Goal: Contribute content: Add original content to the website for others to see

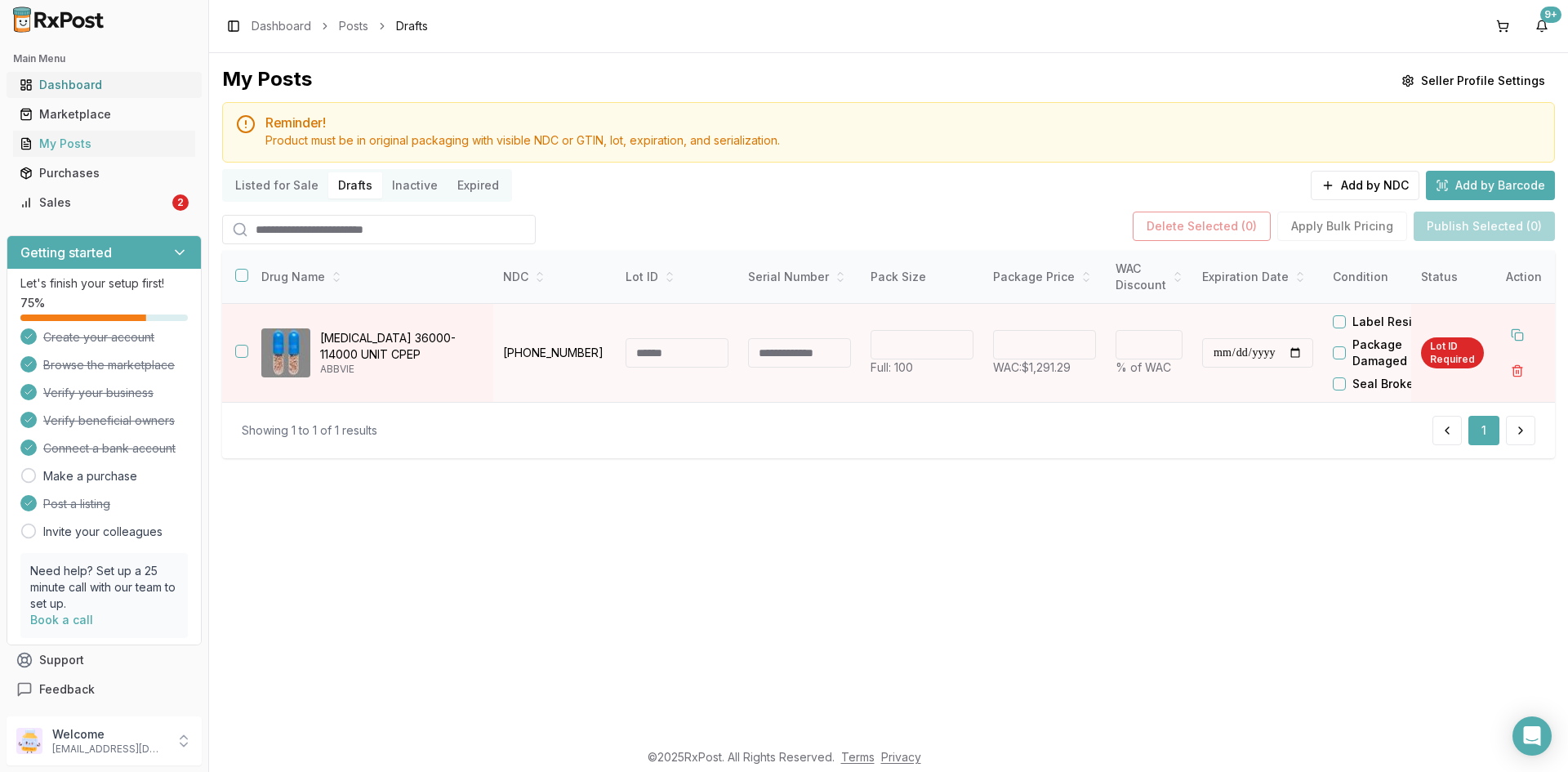
drag, startPoint x: 71, startPoint y: 95, endPoint x: 75, endPoint y: 88, distance: 8.1
click at [71, 95] on link "Dashboard" at bounding box center [104, 85] width 182 height 30
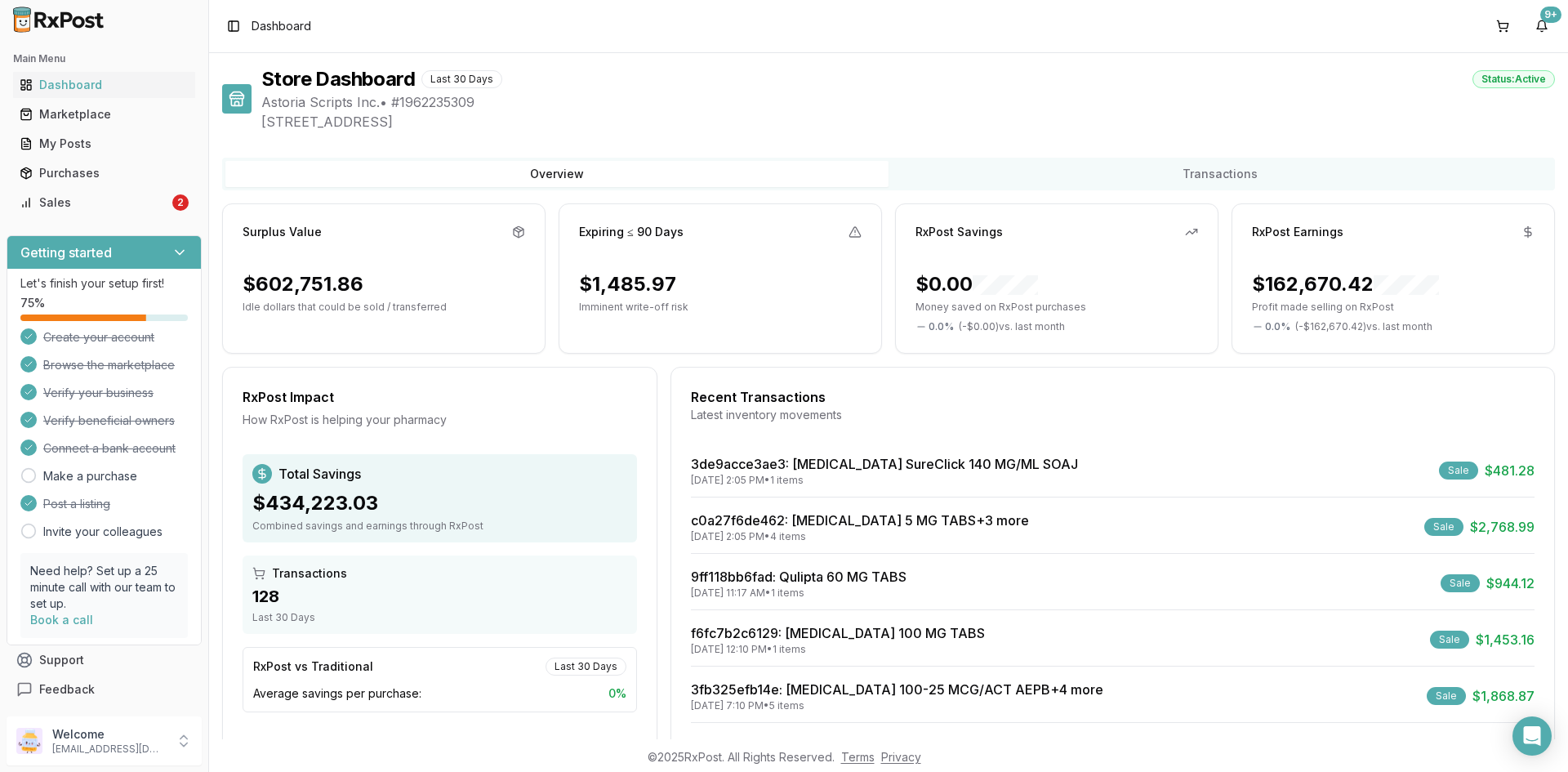
click at [1494, 81] on div "Status: Active" at bounding box center [1514, 79] width 82 height 18
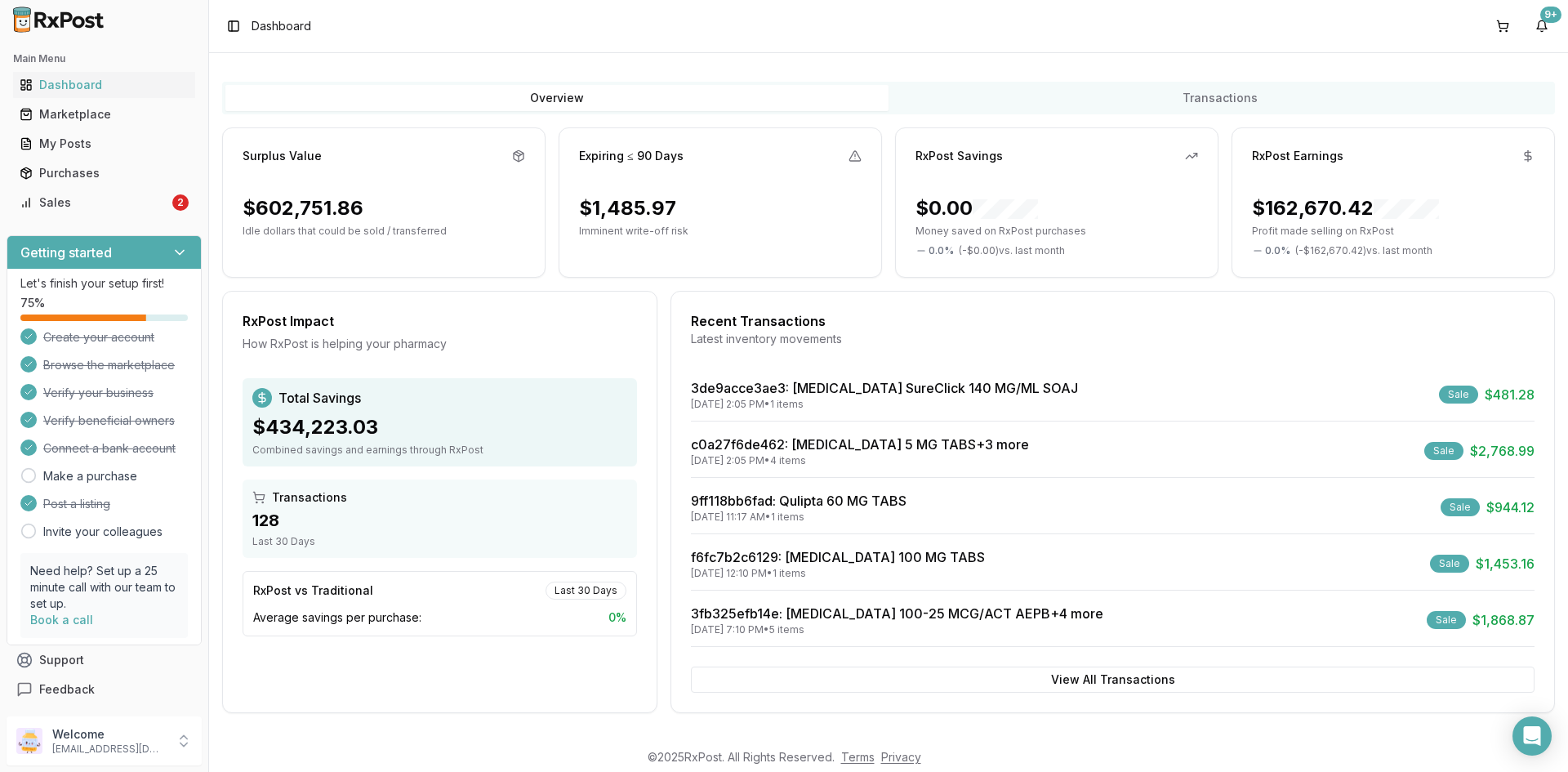
scroll to position [1, 0]
click at [121, 743] on p "[EMAIL_ADDRESS][DOMAIN_NAME]" at bounding box center [110, 749] width 114 height 13
click at [304, 667] on span "Seller Profile" at bounding box center [297, 666] width 156 height 16
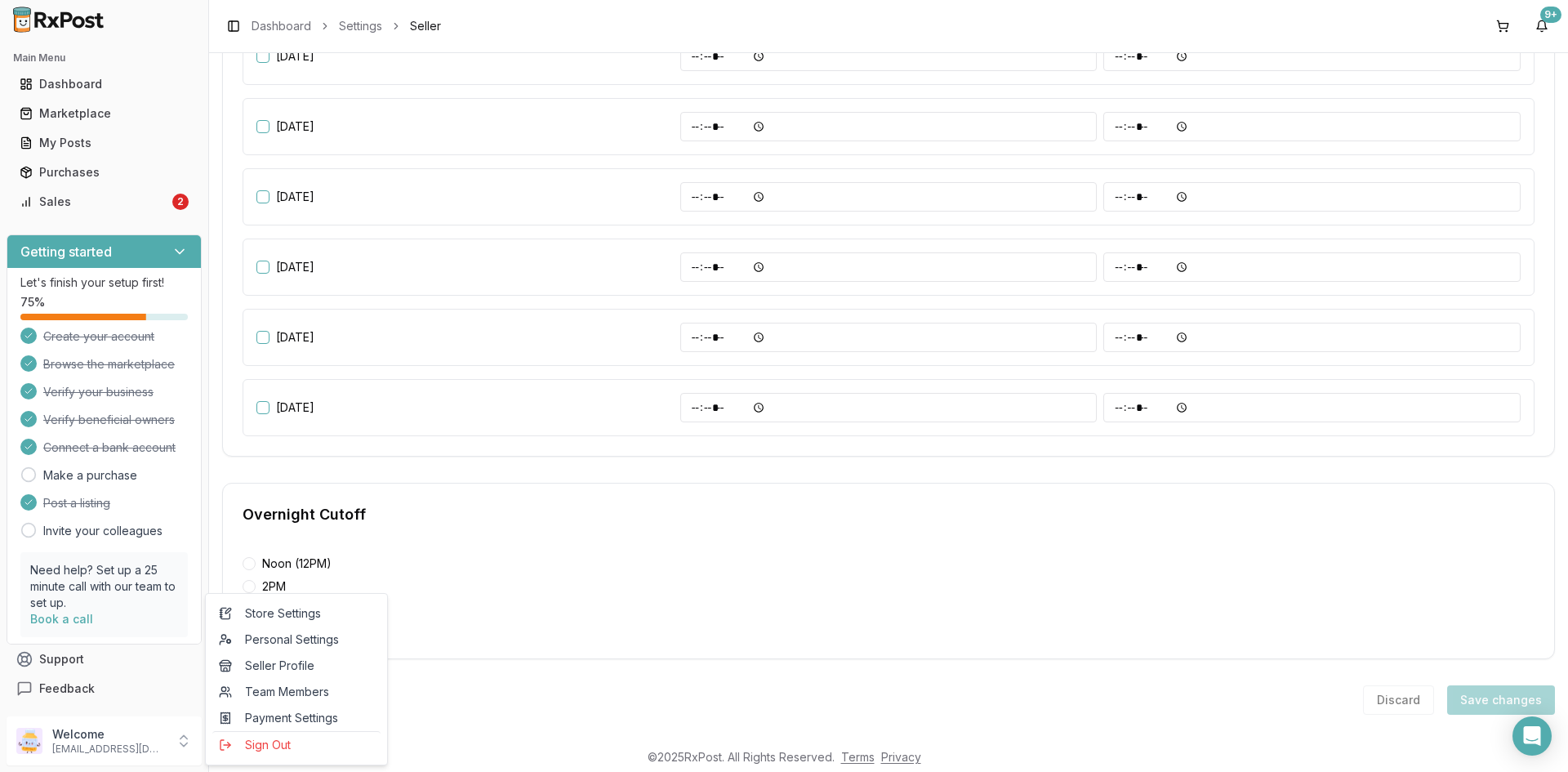
scroll to position [677, 0]
click at [452, 718] on div "**********" at bounding box center [888, 395] width 1359 height 686
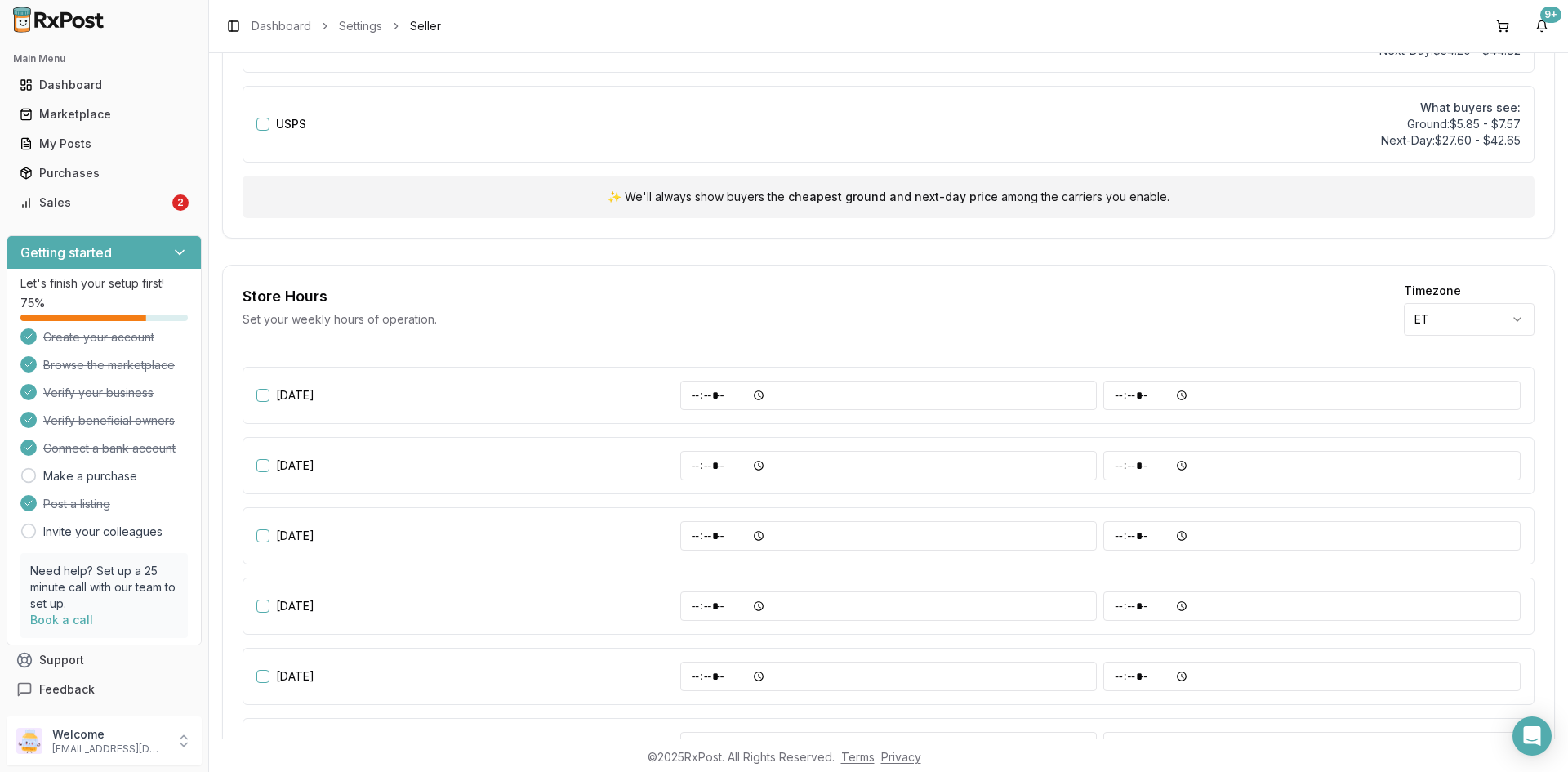
scroll to position [186, 0]
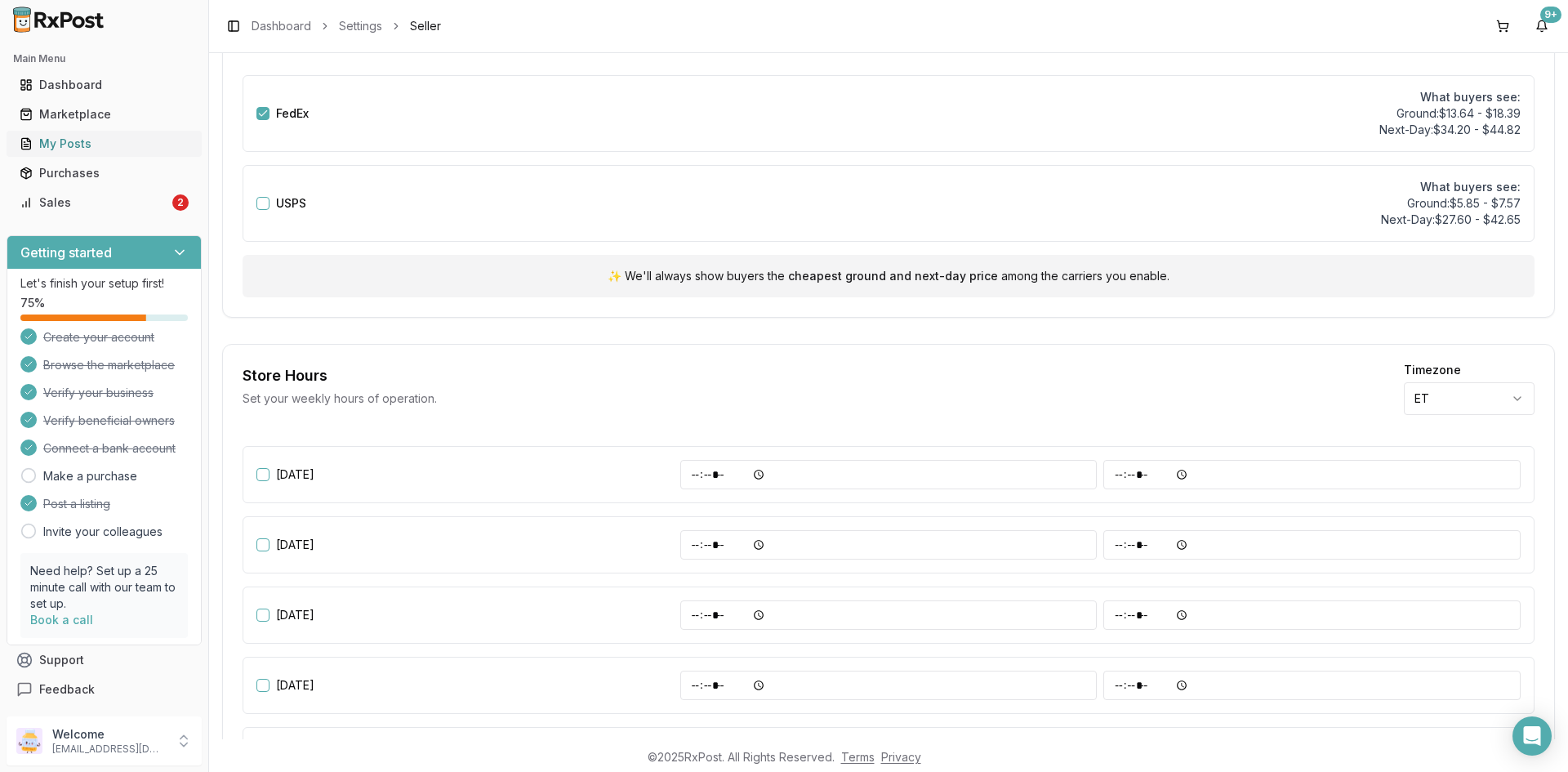
click at [63, 144] on div "My Posts" at bounding box center [104, 144] width 169 height 16
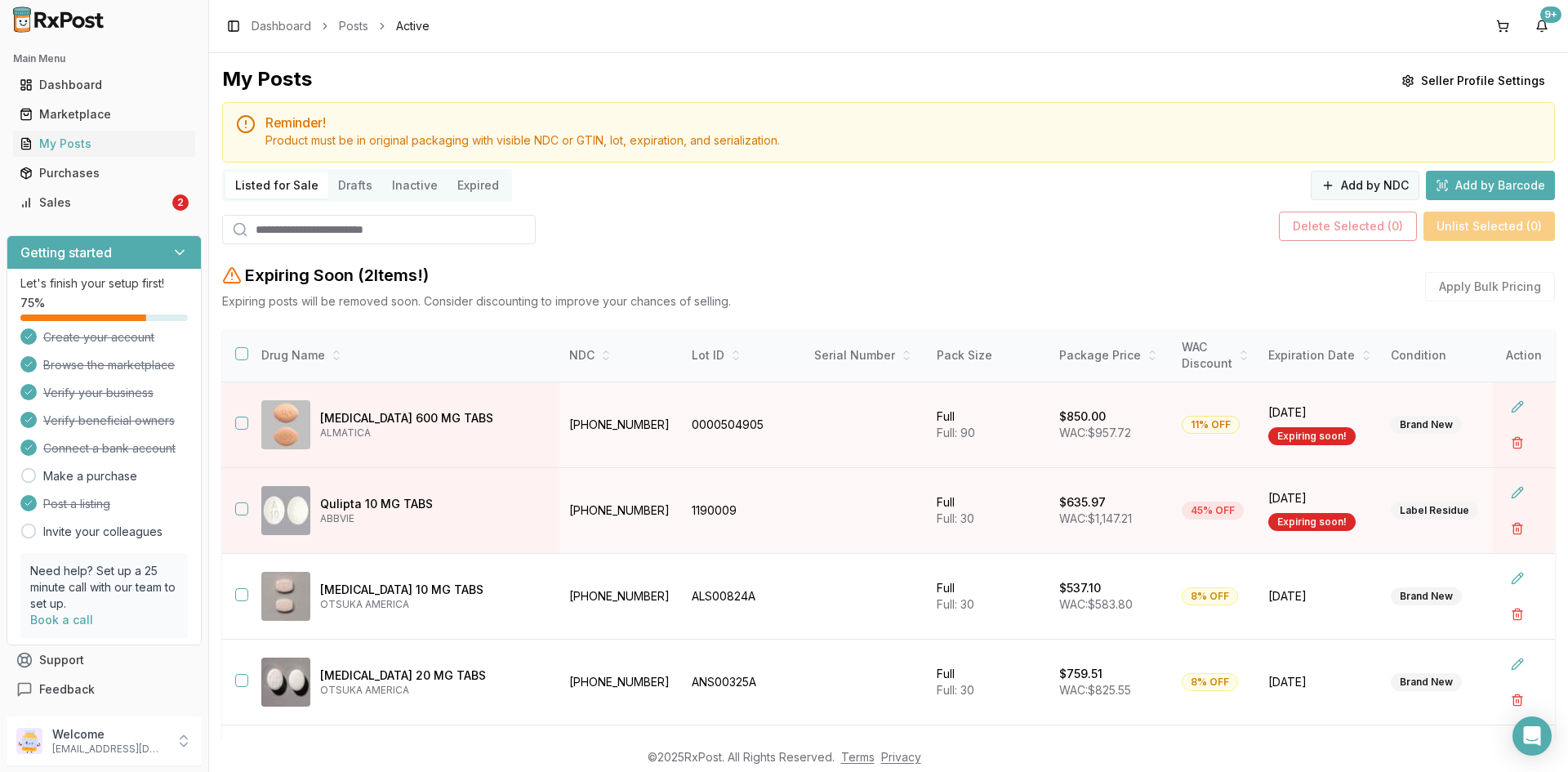
click at [1354, 184] on button "Add by NDC" at bounding box center [1365, 185] width 109 height 30
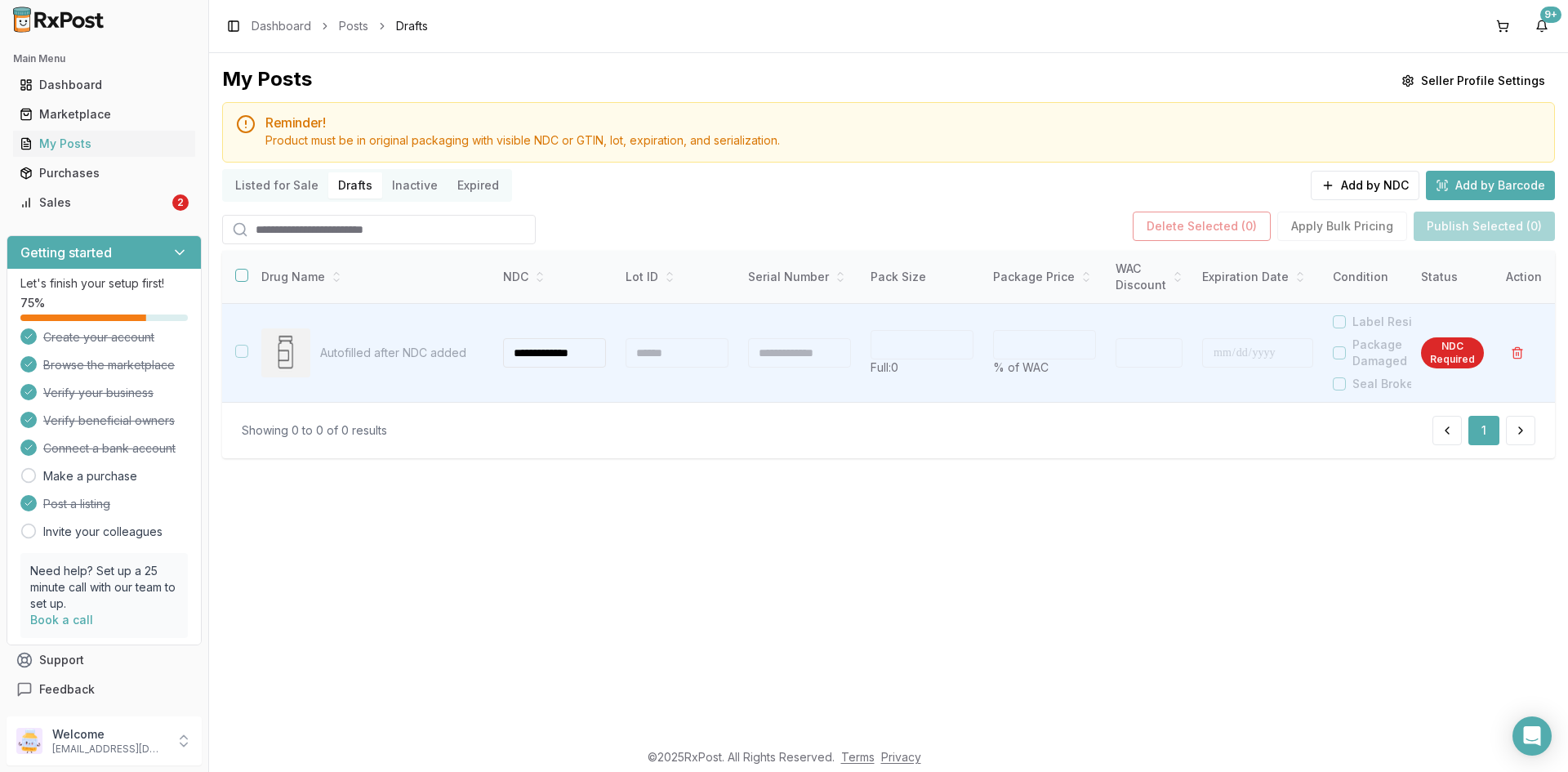
scroll to position [0, 7]
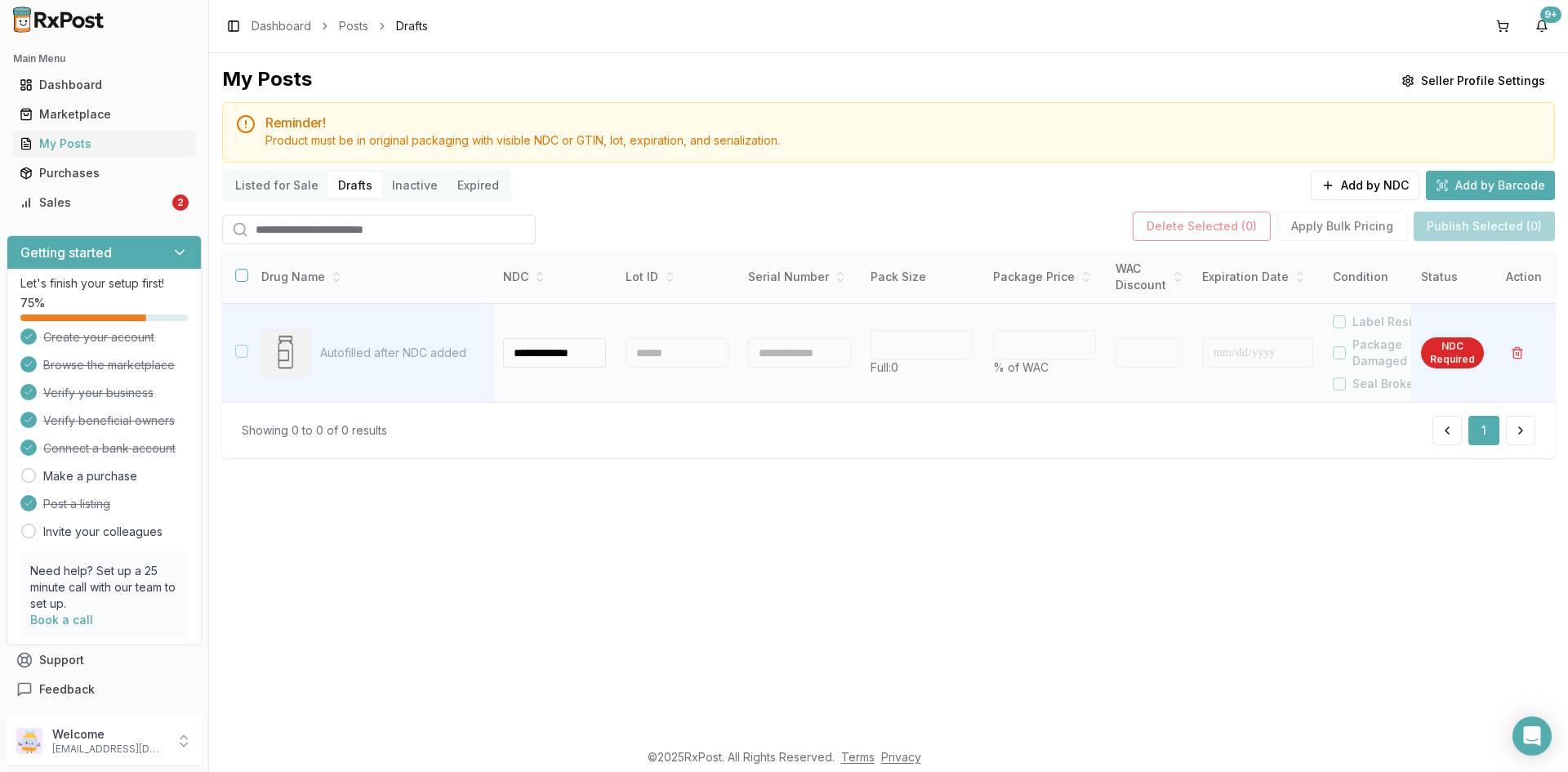
type input "**********"
click at [998, 350] on div at bounding box center [999, 344] width 10 height 30
type input "**"
type input "*"
